Goal: Transaction & Acquisition: Download file/media

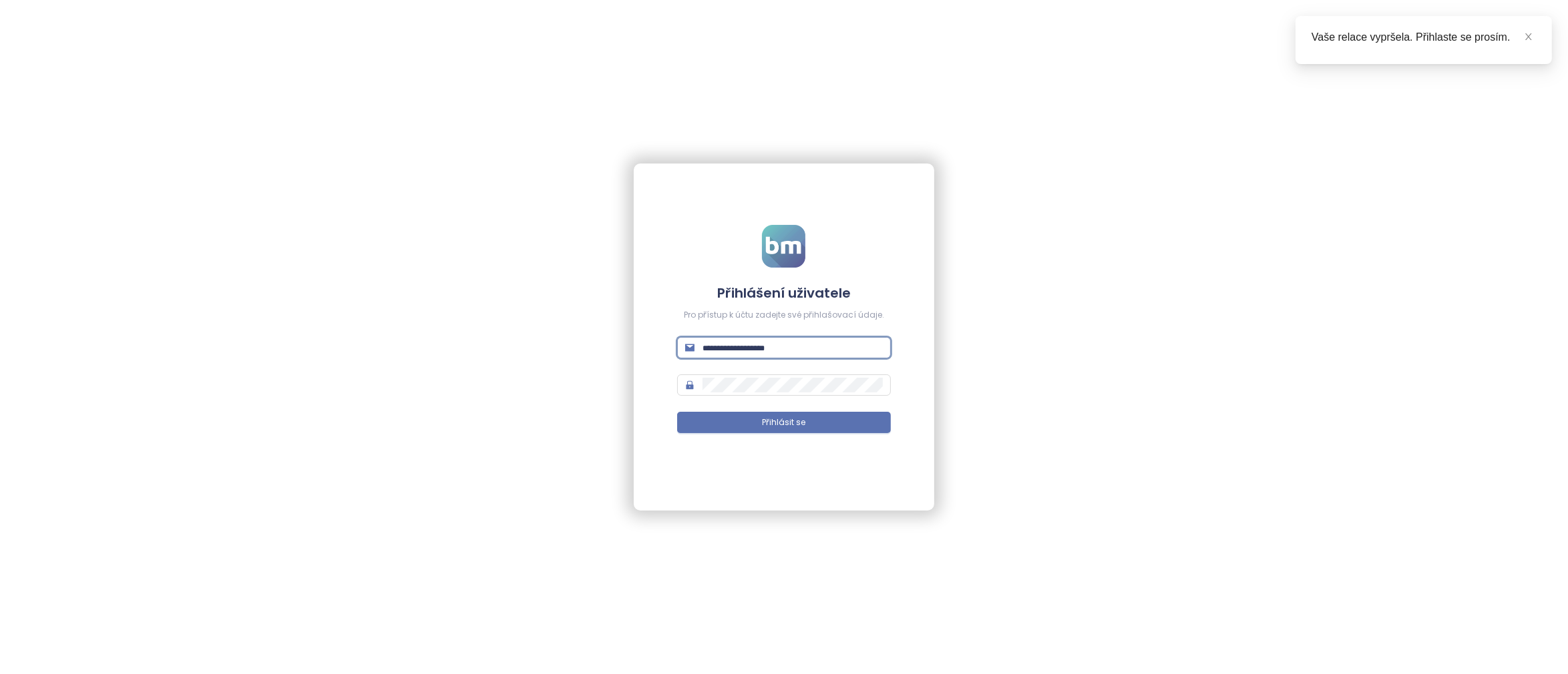
type input "**********"
click at [784, 423] on button "Přihlásit se" at bounding box center [783, 422] width 213 height 21
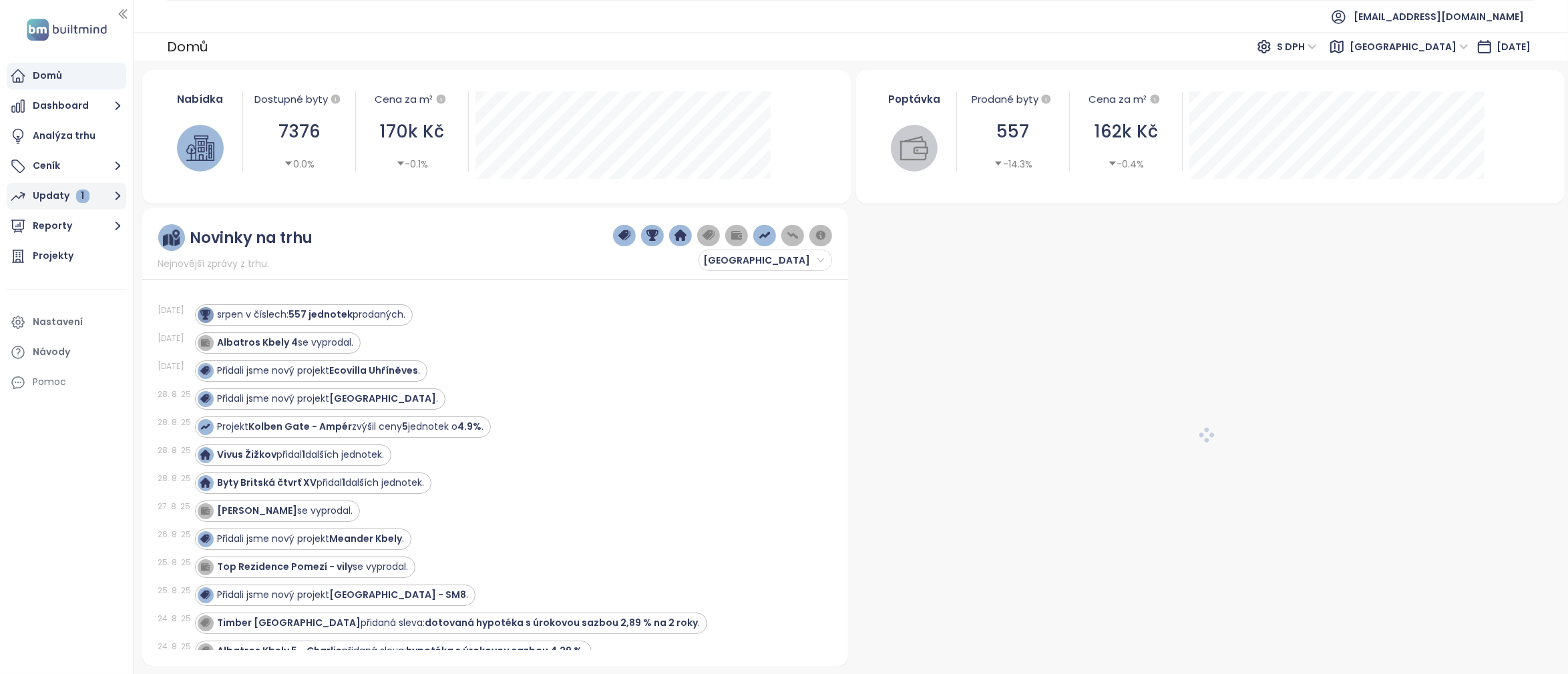
click at [59, 193] on div "Updaty 1" at bounding box center [61, 196] width 56 height 17
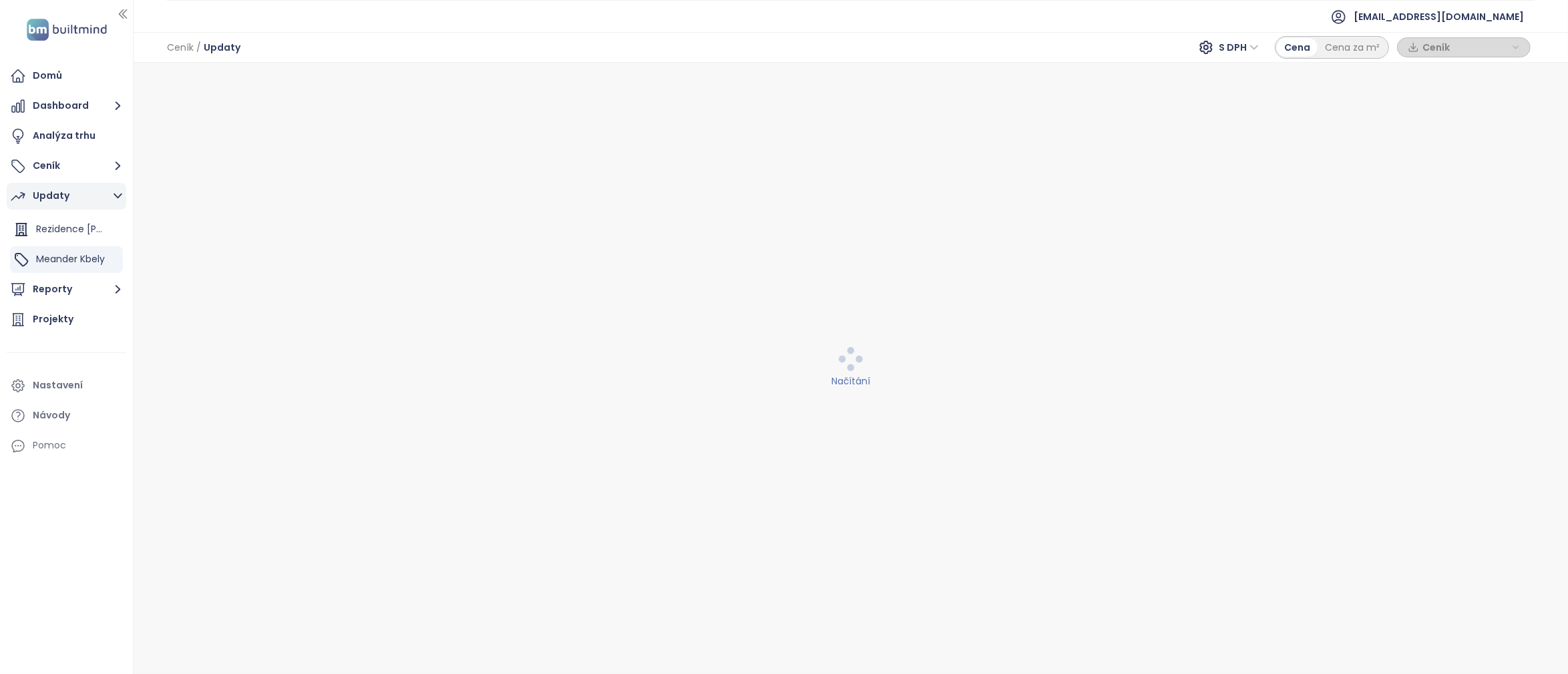
click at [52, 201] on div "Updaty" at bounding box center [51, 196] width 36 height 17
click at [56, 198] on div "Updaty" at bounding box center [51, 196] width 36 height 17
click at [72, 197] on button "Updaty" at bounding box center [67, 196] width 120 height 27
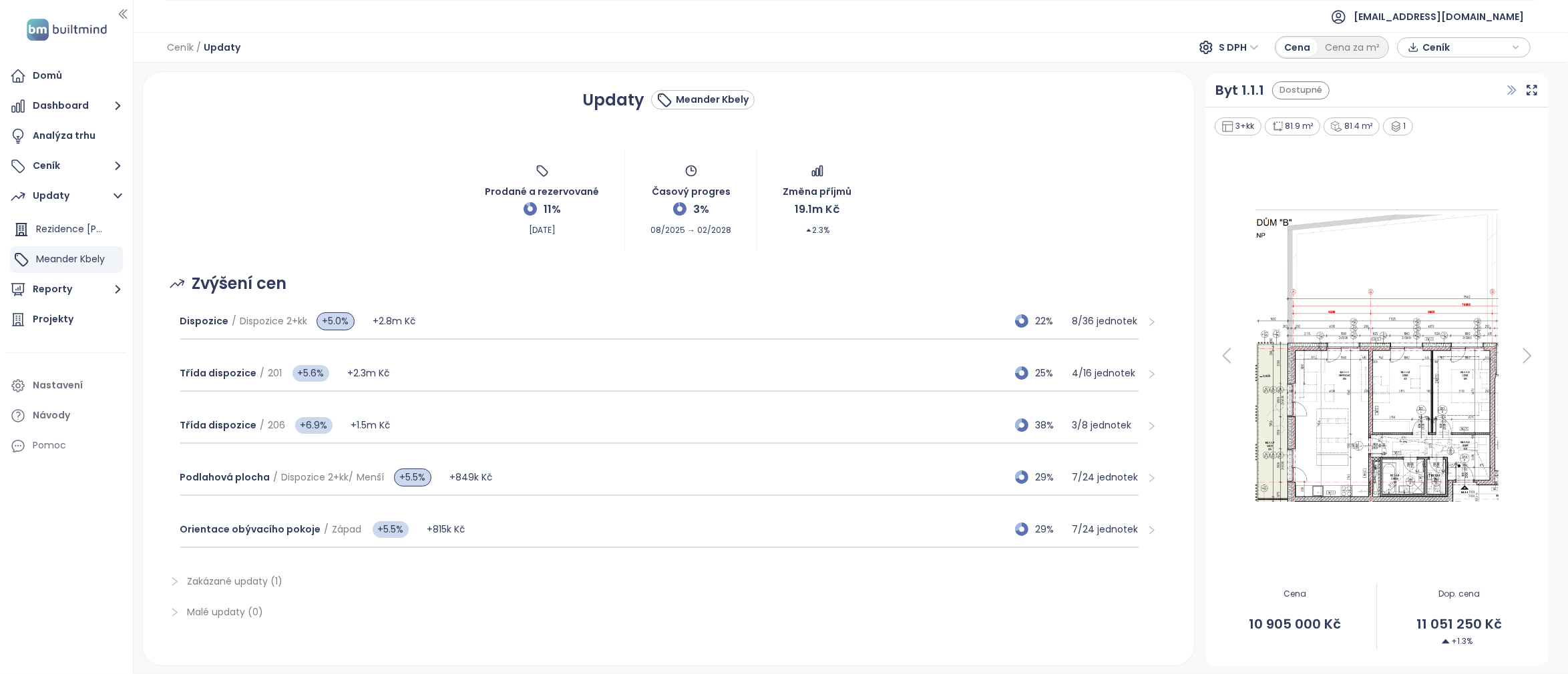
click at [1514, 85] on icon "button" at bounding box center [1512, 89] width 13 height 13
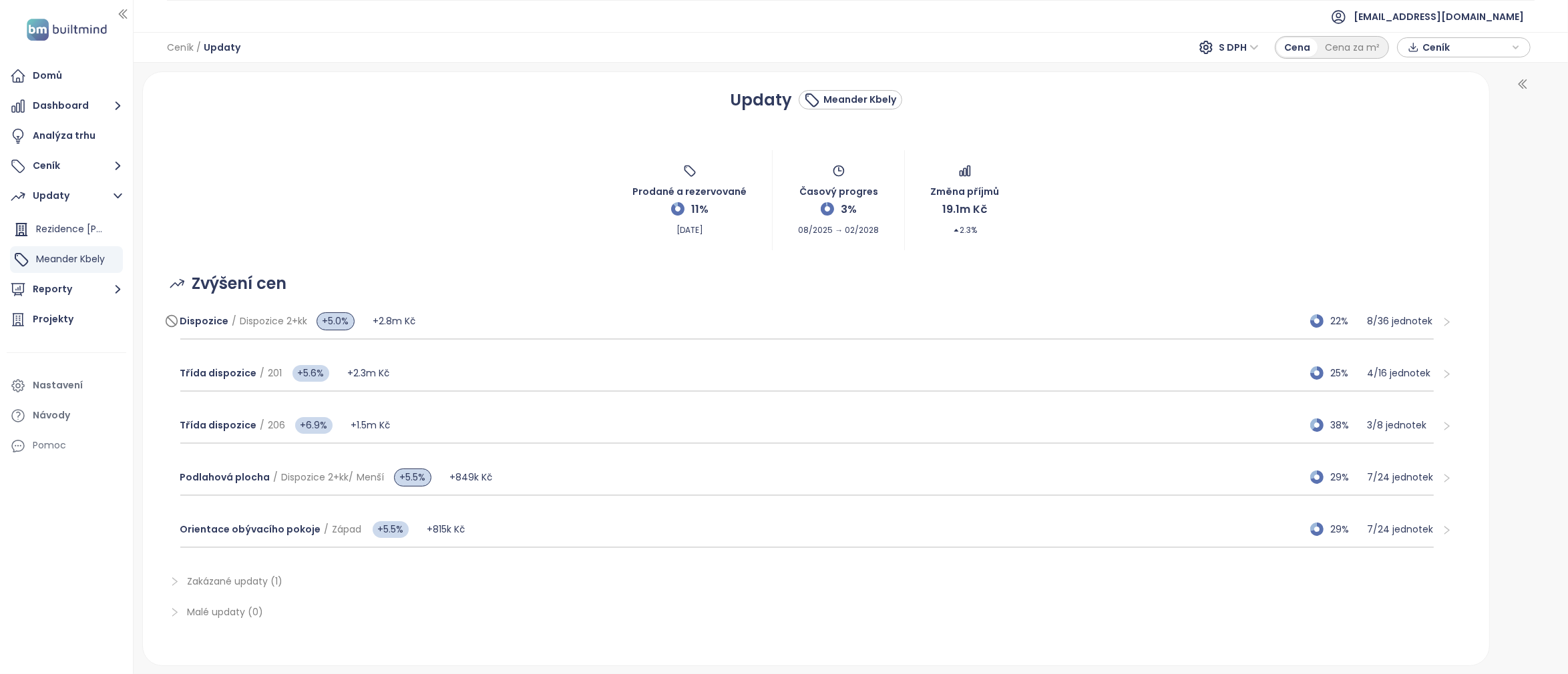
click at [1388, 319] on p "8 / 36 jednotek" at bounding box center [1400, 321] width 67 height 14
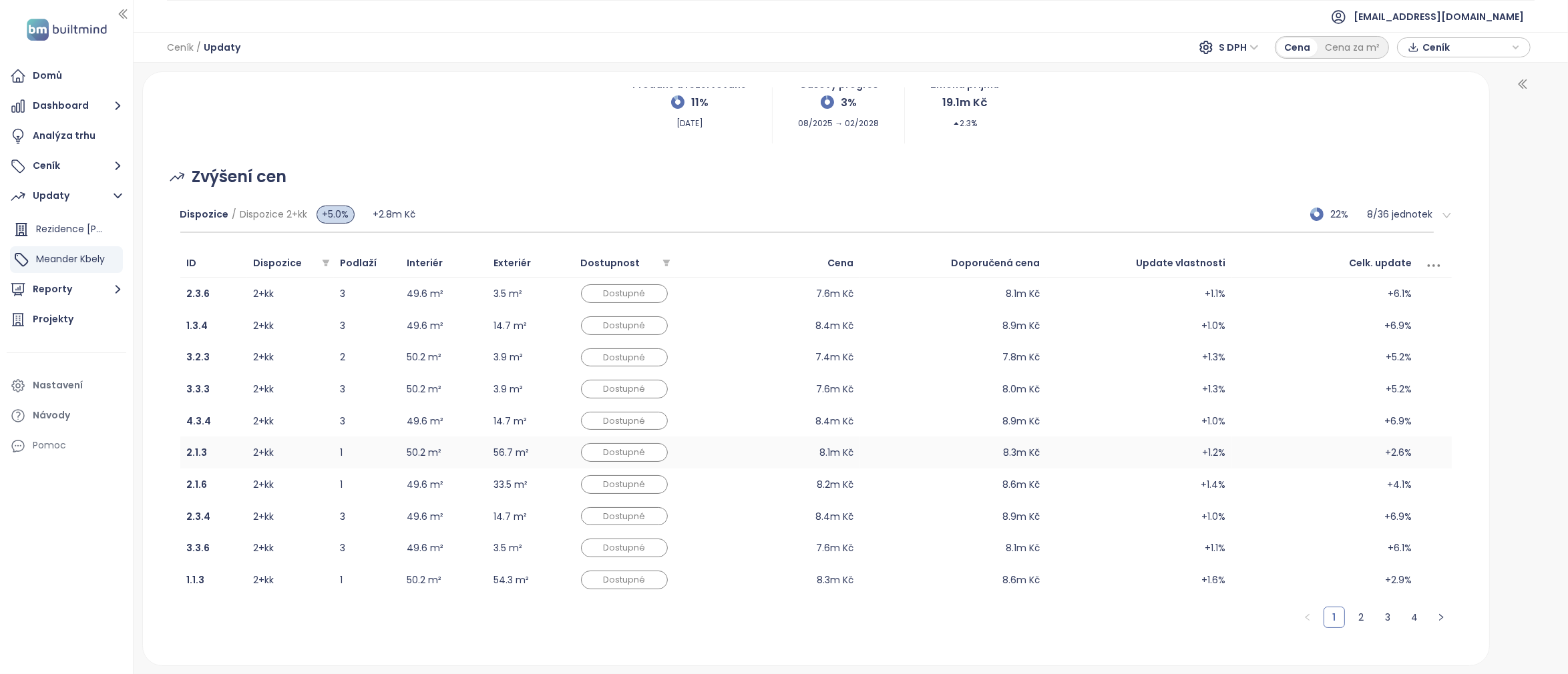
scroll to position [108, 0]
drag, startPoint x: 813, startPoint y: 389, endPoint x: 857, endPoint y: 389, distance: 44.0
click at [857, 389] on tr "3.3.3 2+kk 3 50.2 m² 3.9 m² Dostupné 7.6m Kč 8.0m Kč +1.3% +5.2%" at bounding box center [816, 388] width 1272 height 32
click at [860, 389] on td "8.0m Kč" at bounding box center [953, 388] width 187 height 32
drag, startPoint x: 999, startPoint y: 390, endPoint x: 1043, endPoint y: 390, distance: 44.0
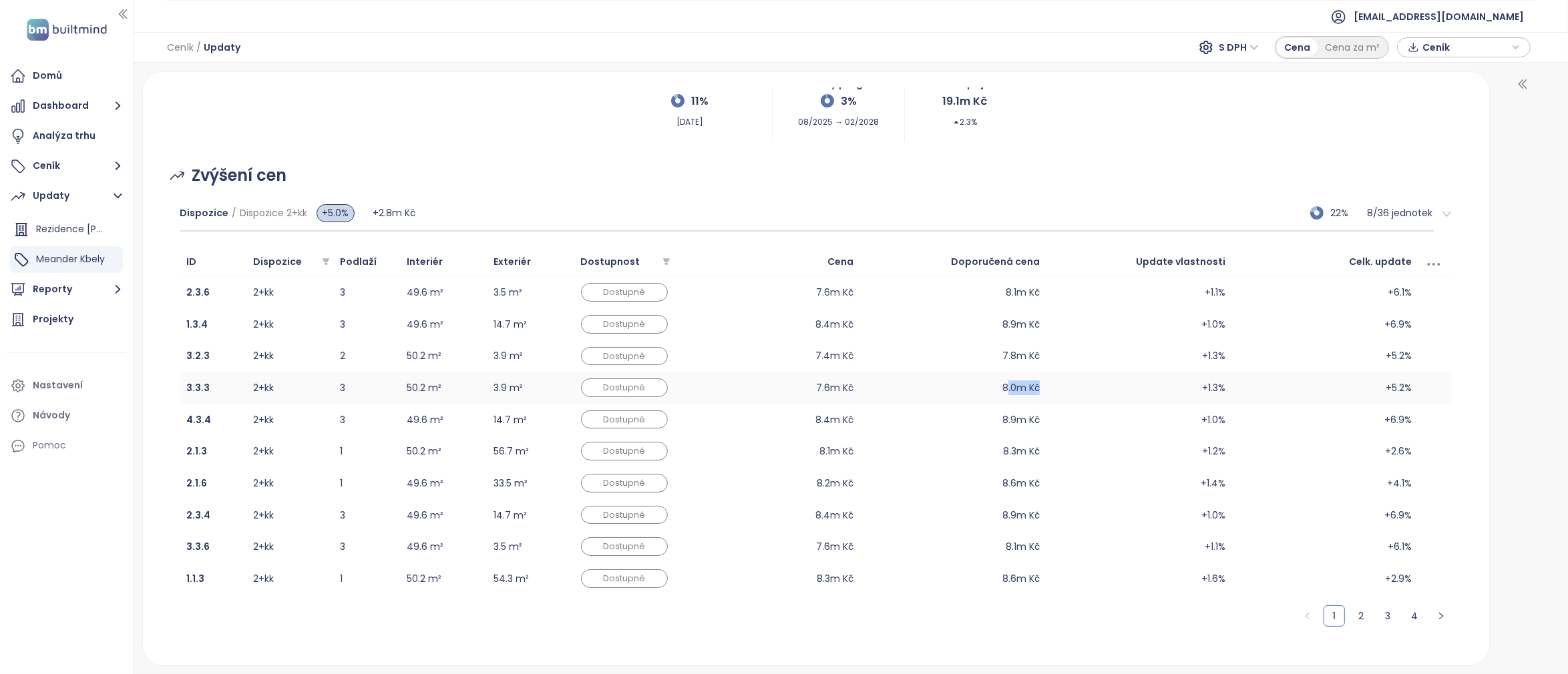
click at [1043, 390] on tr "3.3.3 2+kk 3 50.2 m² 3.9 m² Dostupné 7.6m Kč 8.0m Kč +1.3% +5.2%" at bounding box center [816, 388] width 1272 height 32
click at [1046, 390] on td "+1.3%" at bounding box center [1139, 388] width 187 height 32
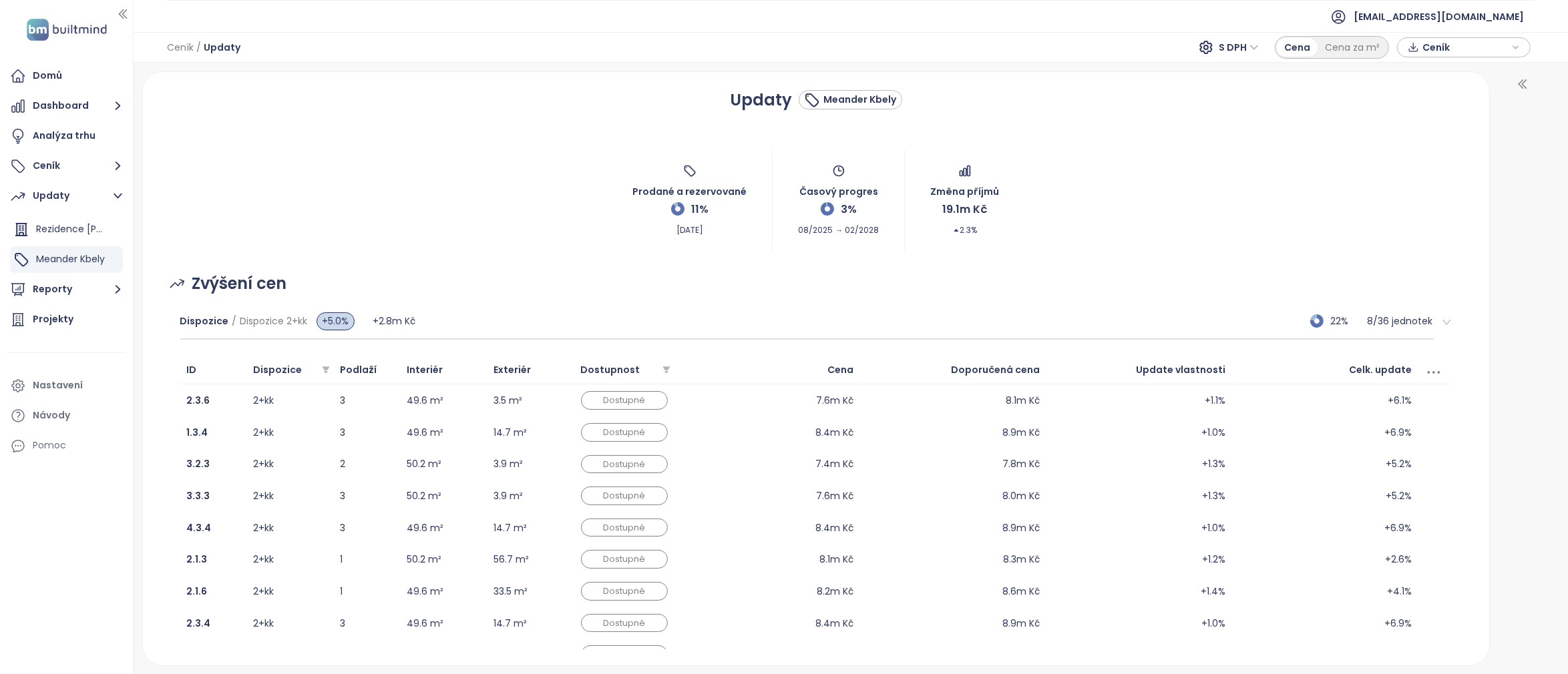
scroll to position [0, 0]
drag, startPoint x: 684, startPoint y: 210, endPoint x: 704, endPoint y: 210, distance: 20.0
click at [704, 210] on div "Prodané a rezervované 11% [DATE]" at bounding box center [689, 200] width 114 height 72
drag, startPoint x: 834, startPoint y: 209, endPoint x: 851, endPoint y: 211, distance: 17.1
click at [849, 210] on div "Časový progres 3% 08/2025 → 02/2028" at bounding box center [838, 200] width 81 height 72
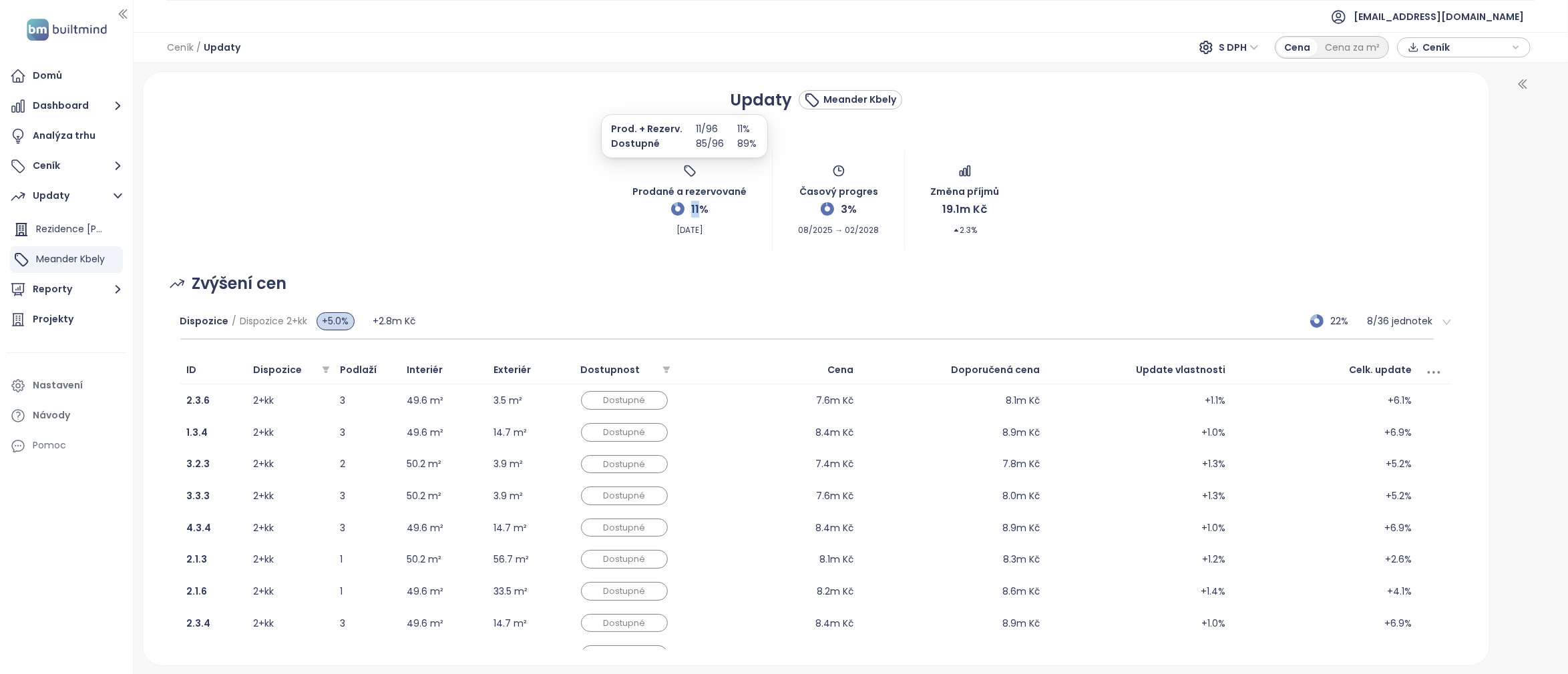
drag, startPoint x: 683, startPoint y: 205, endPoint x: 704, endPoint y: 205, distance: 21.0
click at [700, 205] on div "11%" at bounding box center [689, 208] width 37 height 19
click at [717, 215] on div "Prodané a rezervované 11% [DATE]" at bounding box center [689, 200] width 114 height 72
drag, startPoint x: 835, startPoint y: 211, endPoint x: 857, endPoint y: 211, distance: 22.0
click at [857, 211] on div "Časový progres 3% 08/2025 → 02/2028" at bounding box center [838, 200] width 81 height 72
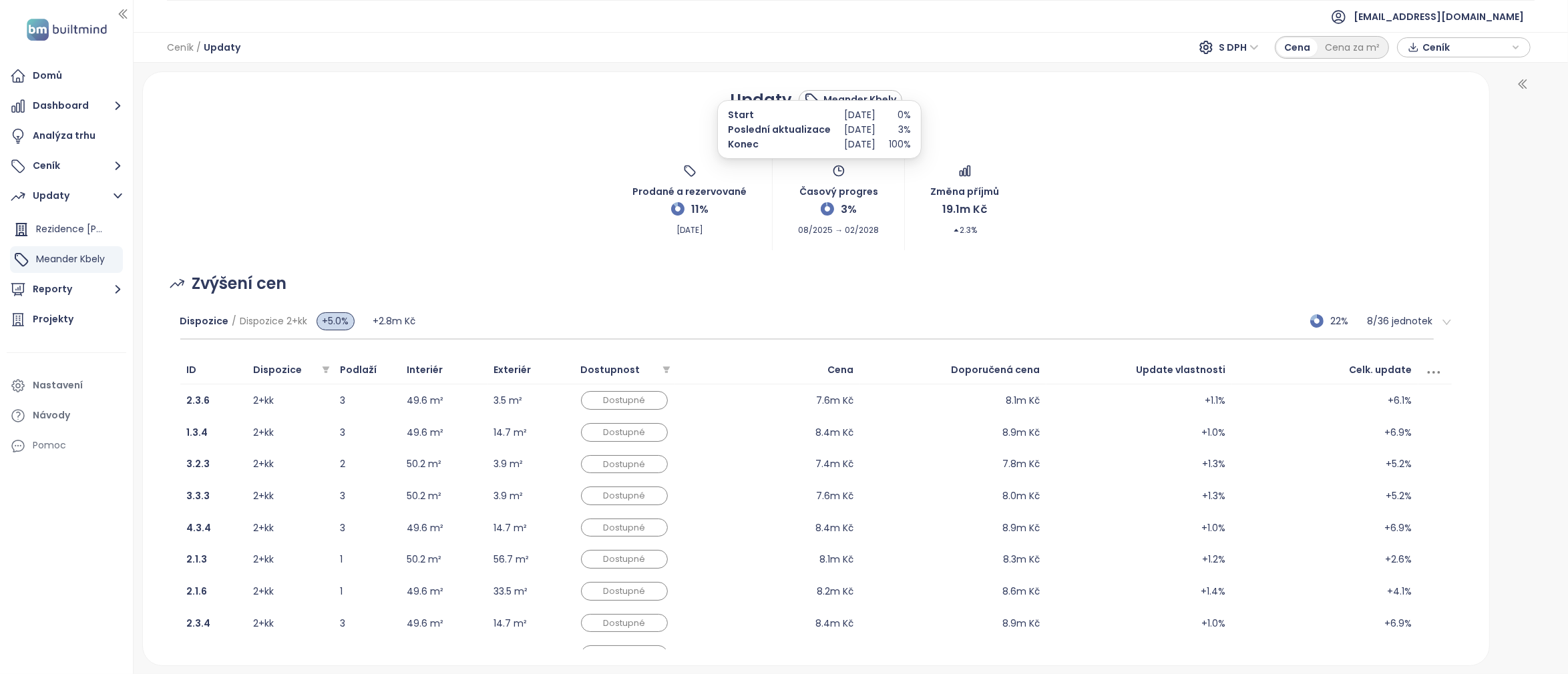
click at [848, 223] on span "08/2025 → 02/2028" at bounding box center [838, 227] width 81 height 19
drag, startPoint x: 835, startPoint y: 212, endPoint x: 859, endPoint y: 211, distance: 24.0
click at [859, 211] on div "Časový progres 3% 08/2025 → 02/2028" at bounding box center [838, 200] width 81 height 72
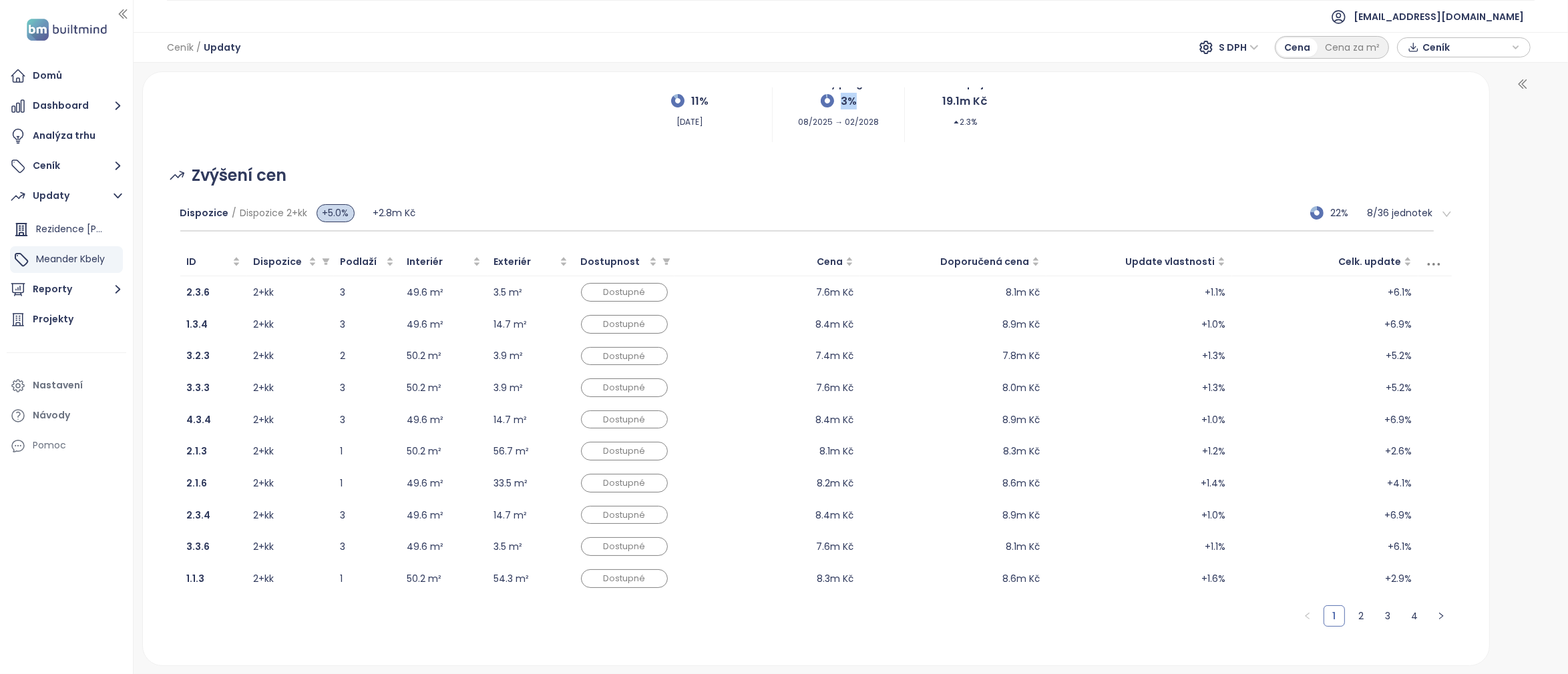
scroll to position [141, 0]
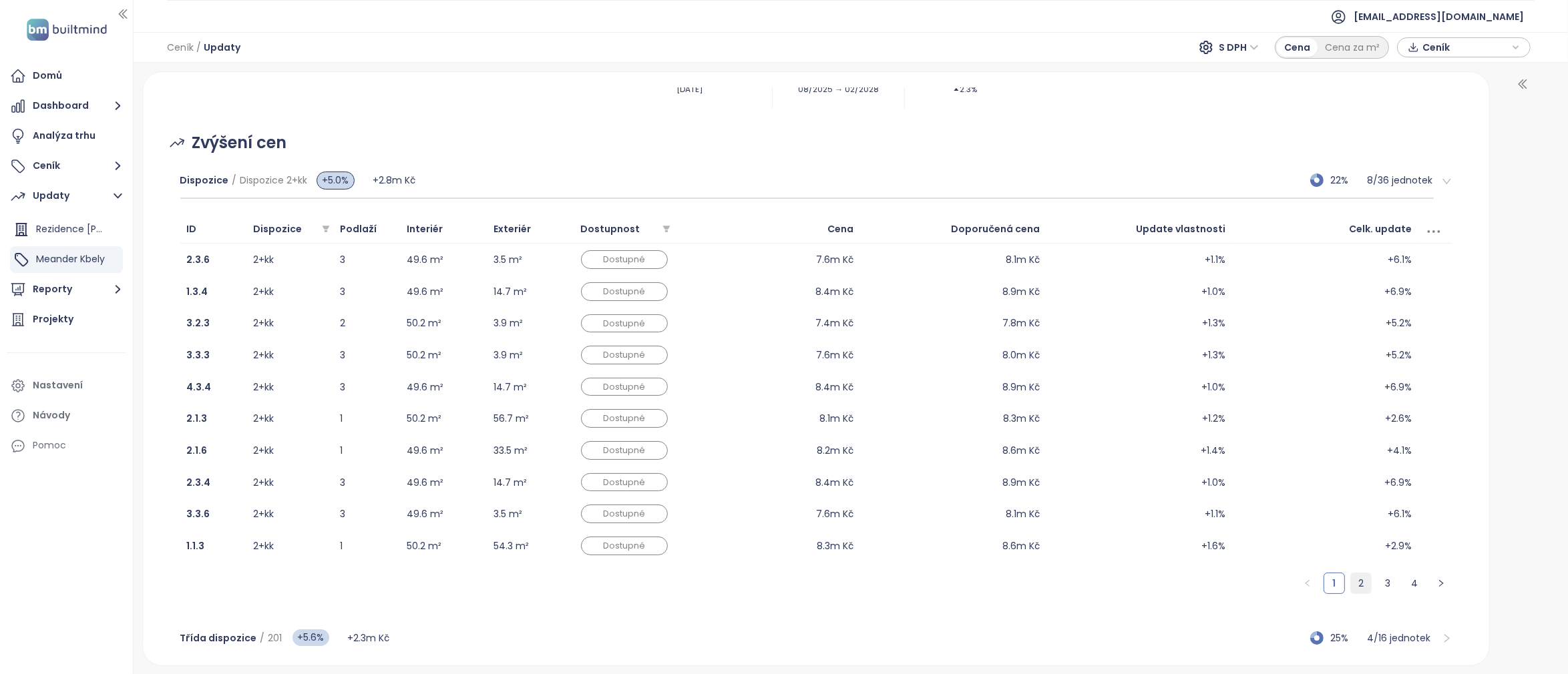
click at [1354, 583] on link "2" at bounding box center [1361, 583] width 20 height 20
click at [1378, 583] on link "3" at bounding box center [1387, 583] width 20 height 20
click at [1404, 585] on link "4" at bounding box center [1414, 583] width 20 height 20
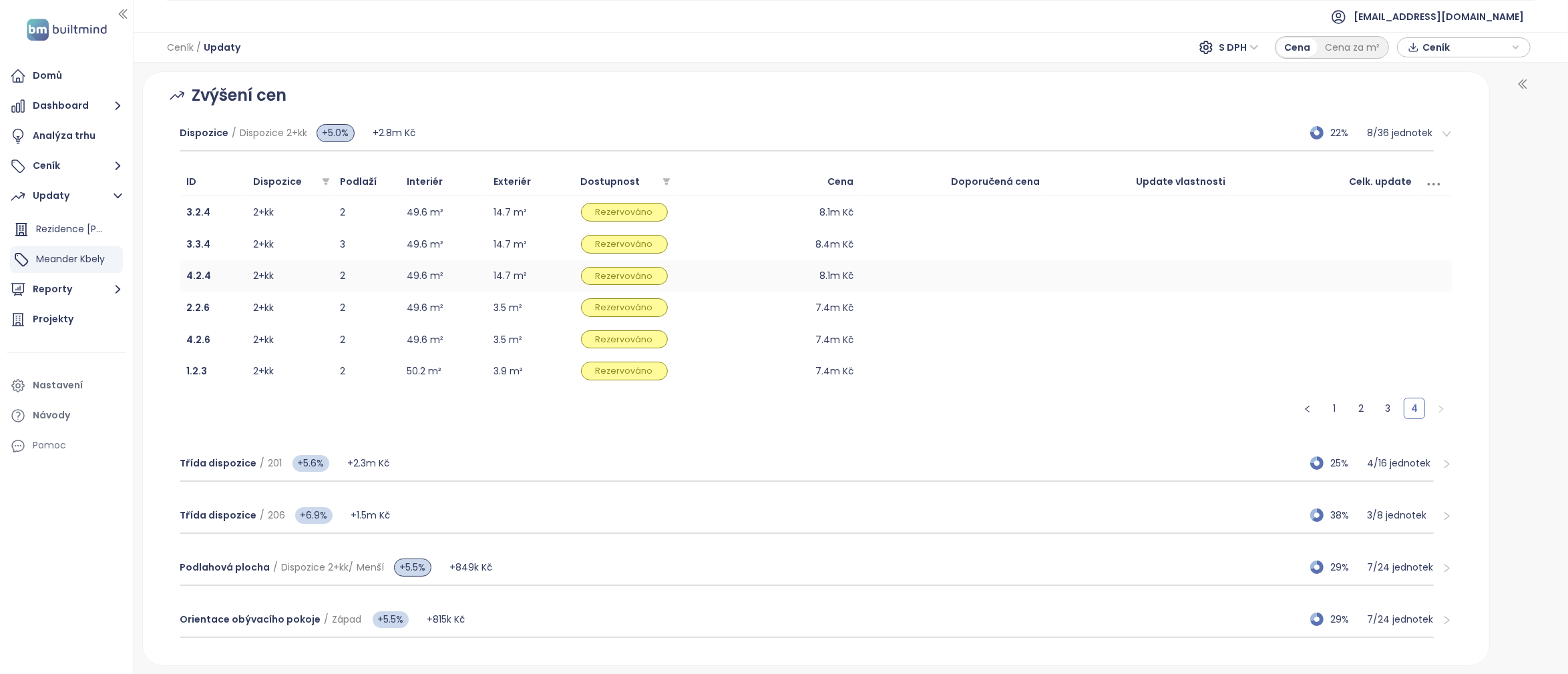
scroll to position [189, 0]
click at [1212, 473] on div "Třída dispozice / 201 +5.6% +2.3m Kč 25% 4 / 16 jednotek" at bounding box center [807, 463] width 1254 height 36
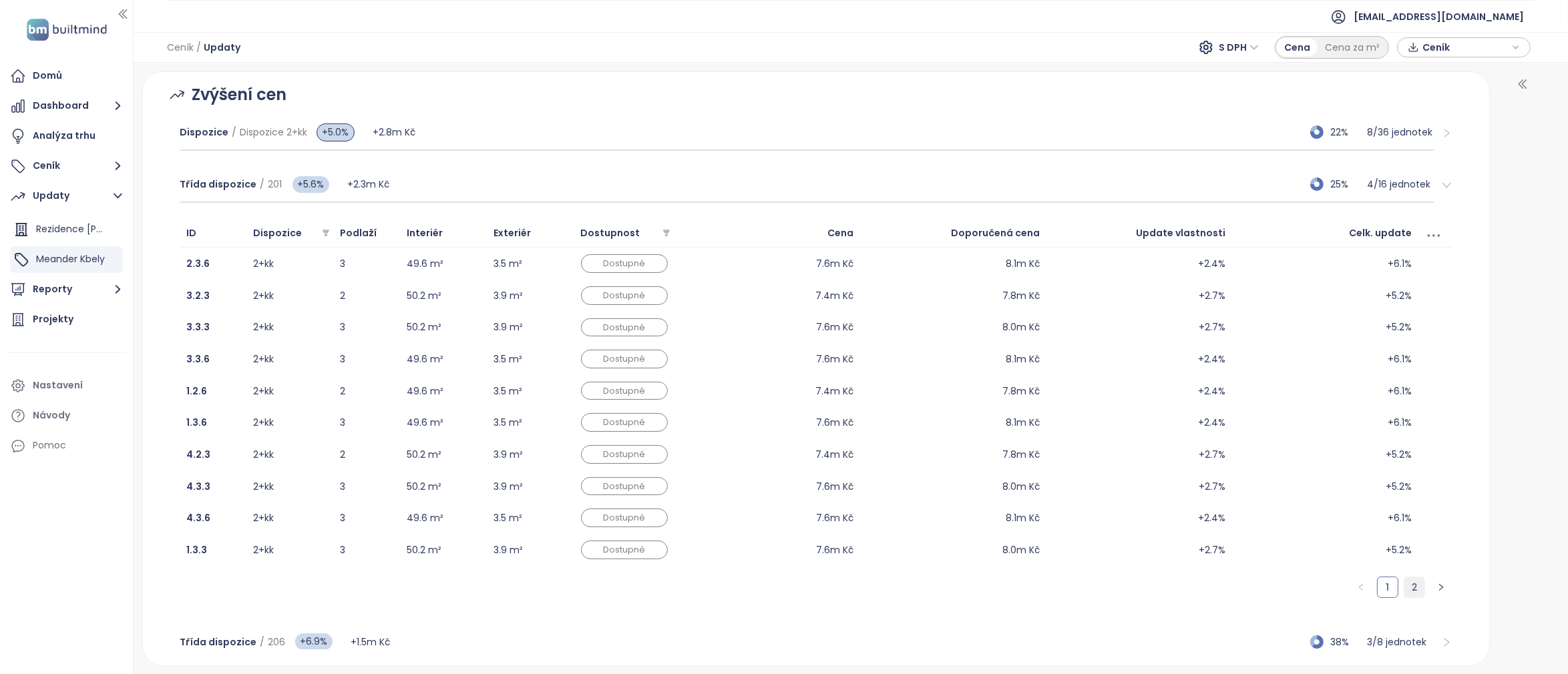
click at [1404, 588] on link "2" at bounding box center [1414, 587] width 20 height 20
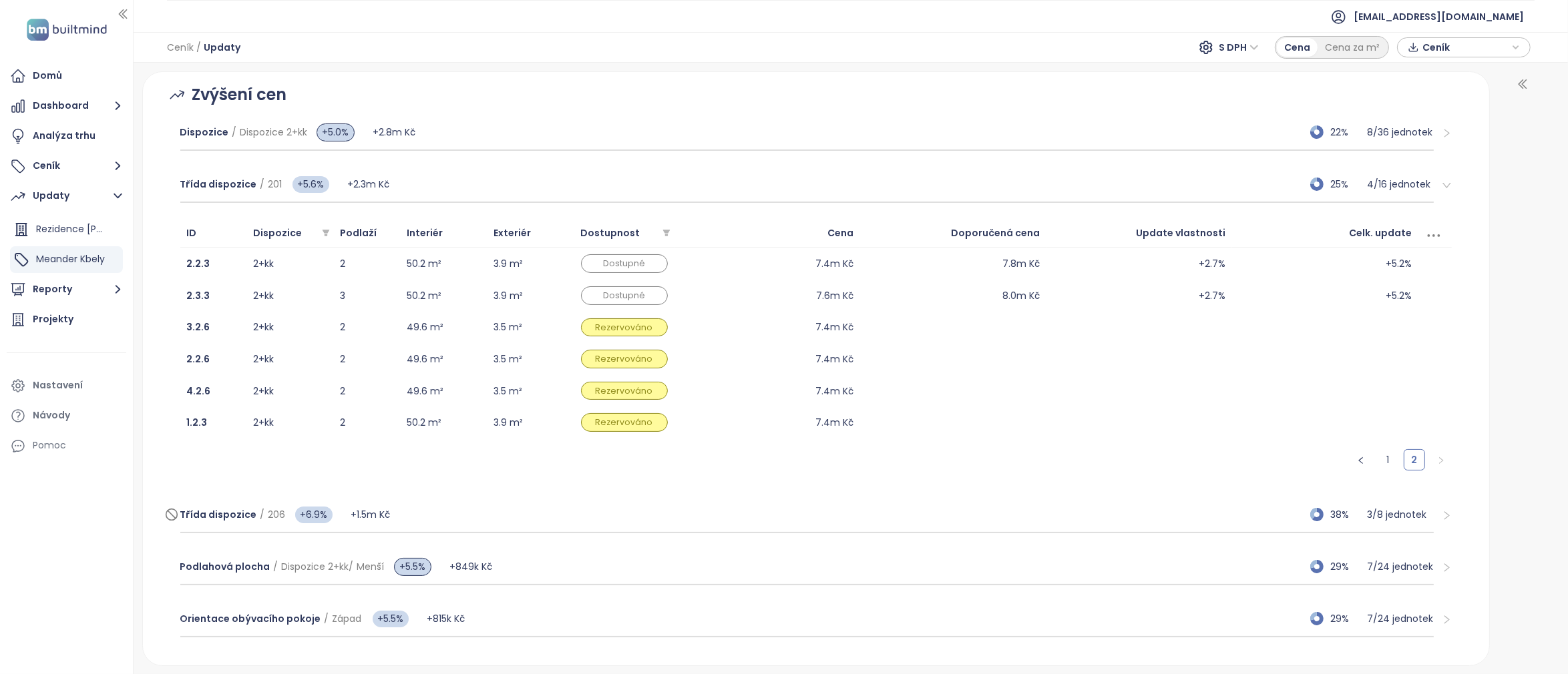
click at [1181, 516] on div "Třída dispozice / 206 +6.9% +1.5m Kč 38% 3 / 8 jednotek" at bounding box center [807, 515] width 1254 height 36
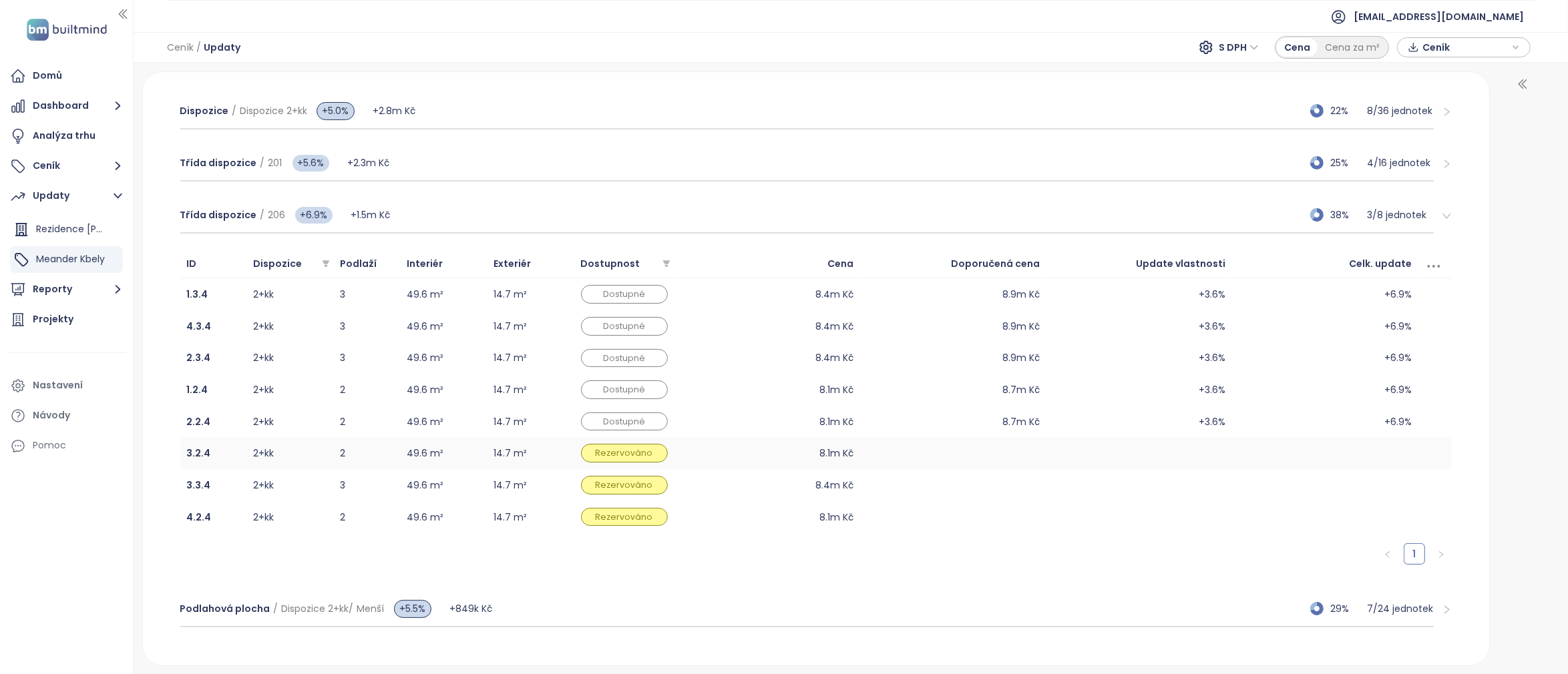
scroll to position [209, 0]
click at [1431, 209] on div "Třída dispozice / 206 +6.9% +1.5m Kč 38% 3 / 8 jednotek" at bounding box center [816, 218] width 1293 height 52
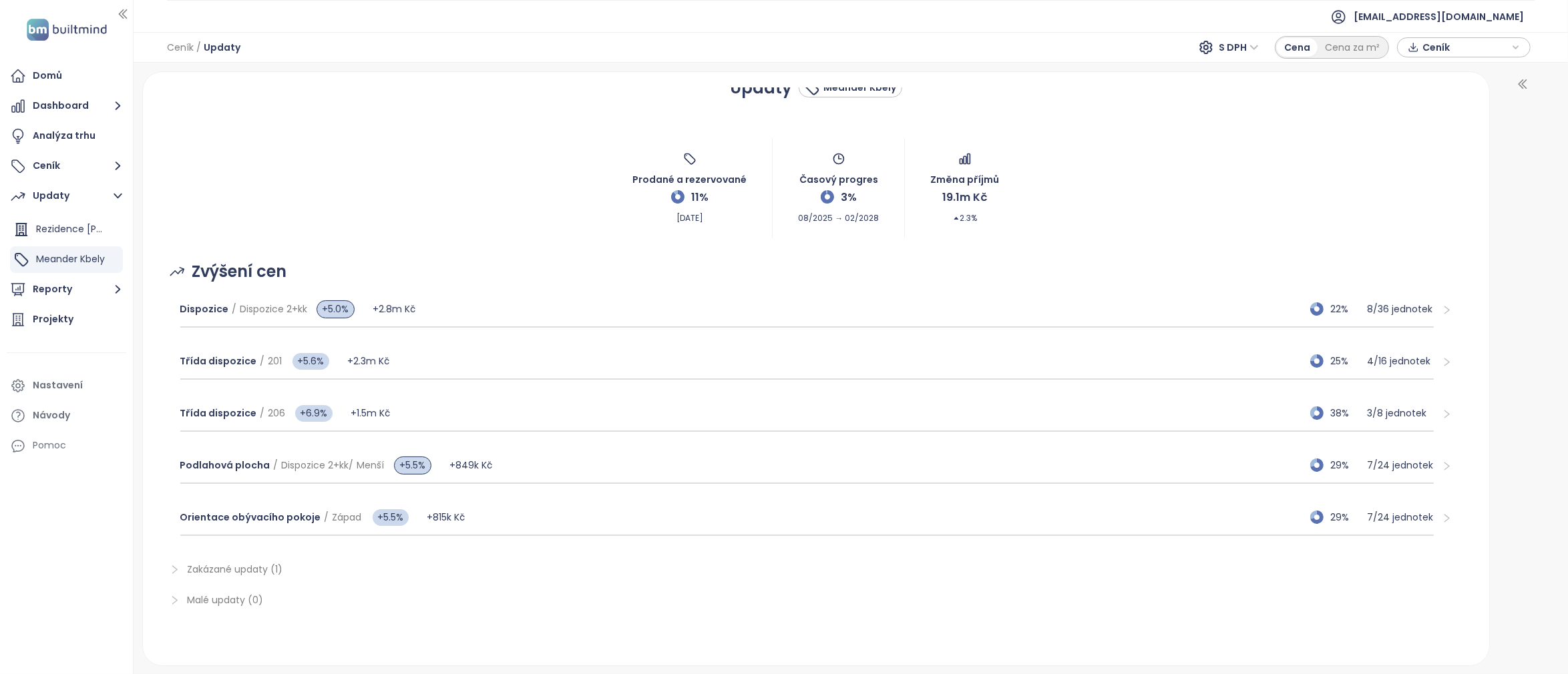
scroll to position [17, 0]
click at [1434, 459] on div at bounding box center [1443, 465] width 18 height 14
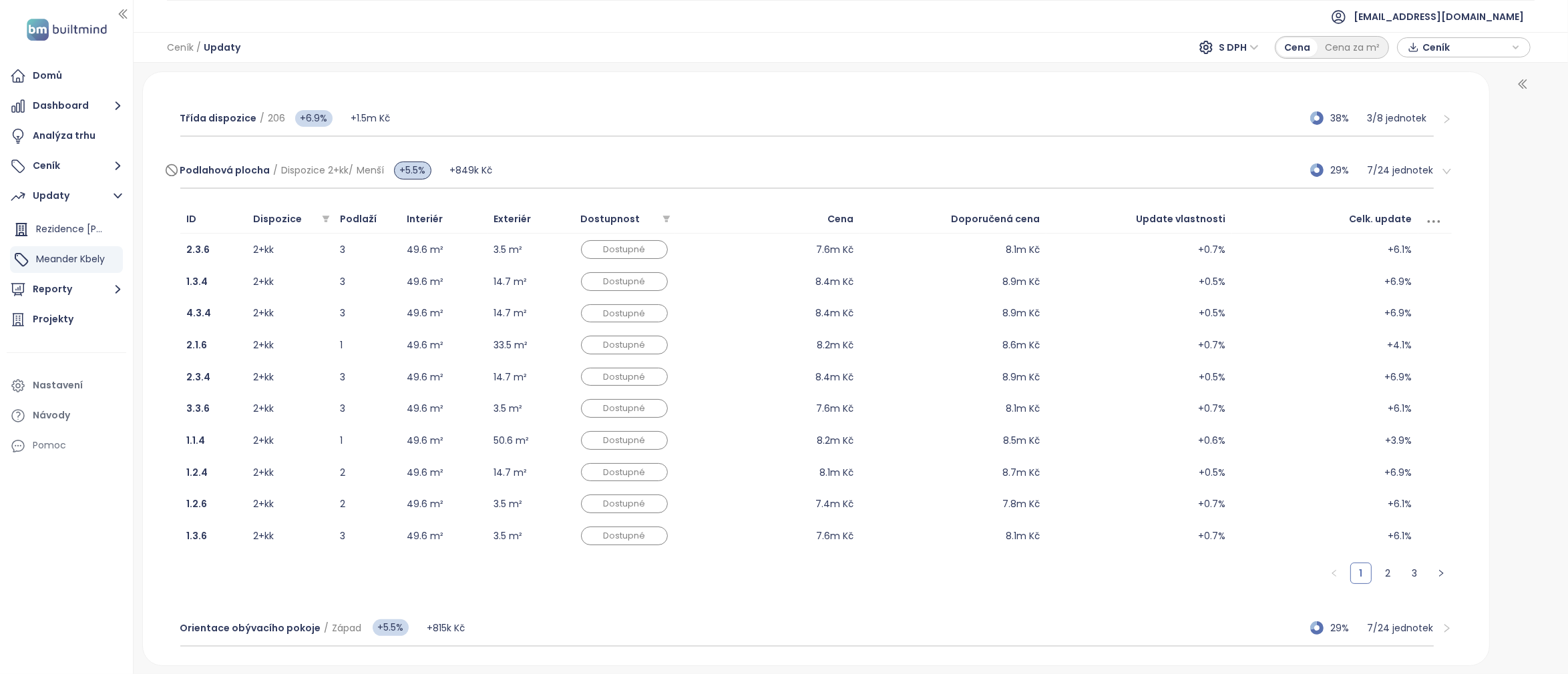
scroll to position [330, 0]
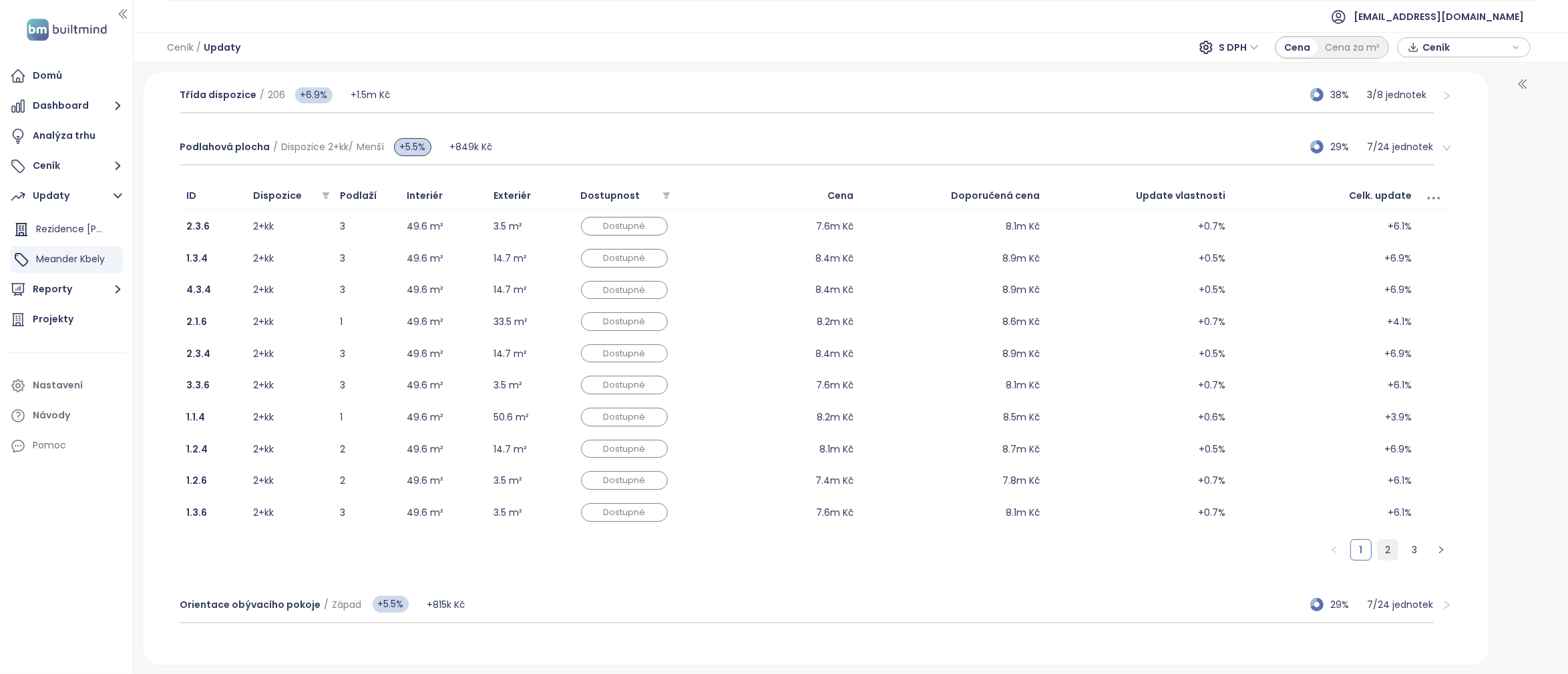
click at [1377, 553] on link "2" at bounding box center [1387, 549] width 20 height 20
click at [1404, 554] on link "3" at bounding box center [1414, 549] width 20 height 20
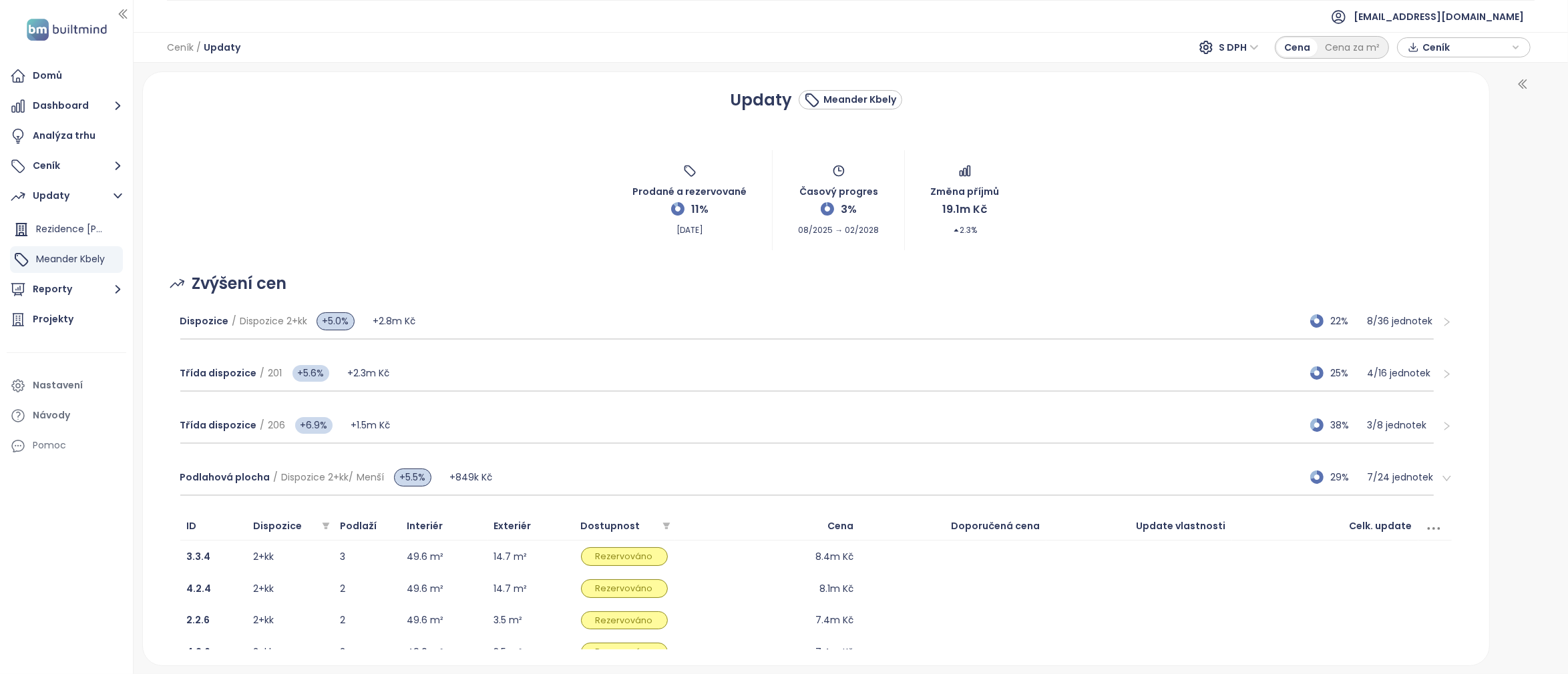
scroll to position [0, 0]
click at [1441, 480] on icon "right" at bounding box center [1446, 478] width 10 height 10
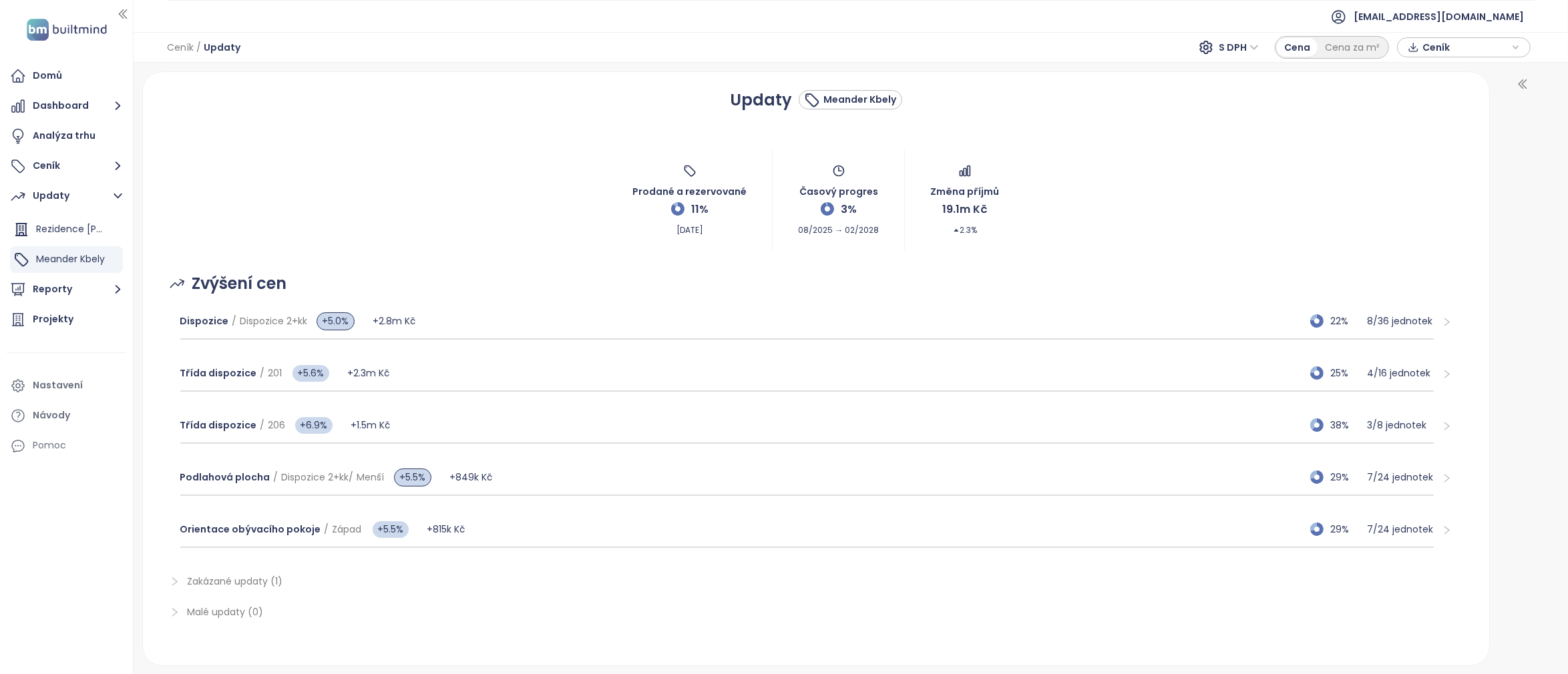
click at [1463, 55] on span "Ceník" at bounding box center [1465, 47] width 86 height 20
click at [1430, 74] on span "XLSX" at bounding box center [1442, 72] width 36 height 20
click at [1447, 99] on div "XLSX" at bounding box center [1462, 100] width 79 height 14
click at [1238, 127] on div "Updaty Meander Kbely Prodané a rezervované 11% [DATE] Časový progres 3% 08/2025…" at bounding box center [816, 368] width 1315 height 561
click at [1516, 50] on icon "button" at bounding box center [1516, 47] width 8 height 20
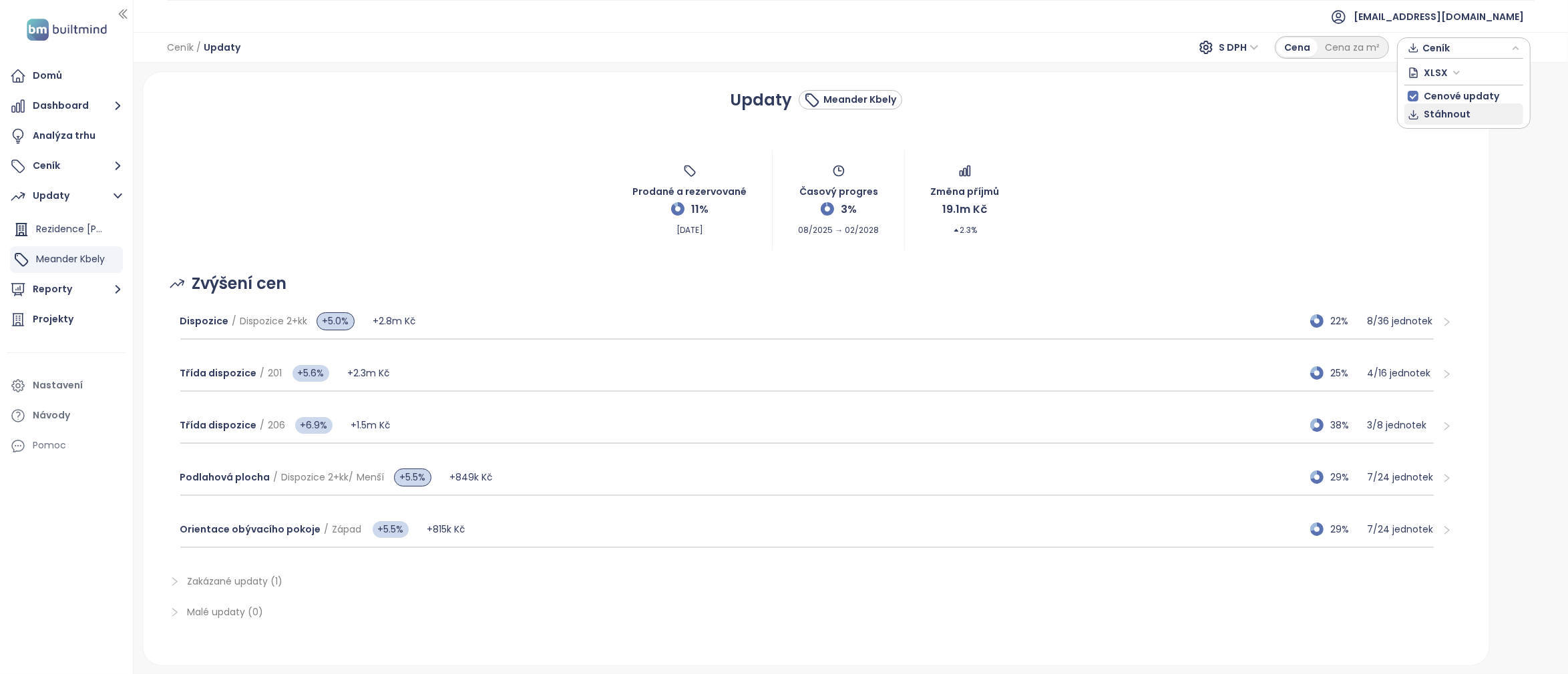
click at [1430, 115] on span "Stáhnout" at bounding box center [1447, 114] width 47 height 14
